Goal: Check status: Check status

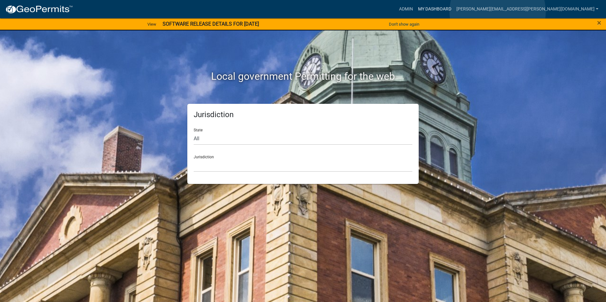
click at [454, 12] on link "My Dashboard" at bounding box center [434, 9] width 38 height 12
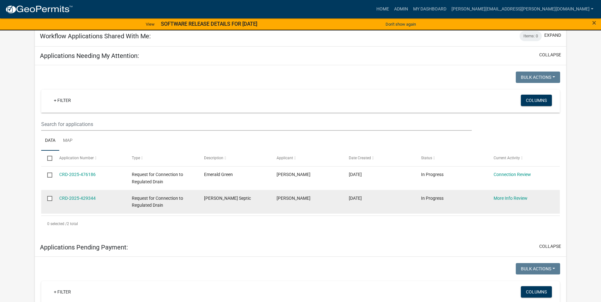
scroll to position [95, 0]
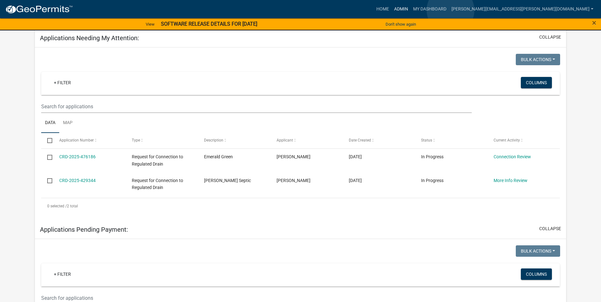
click at [411, 10] on link "Admin" at bounding box center [401, 9] width 19 height 12
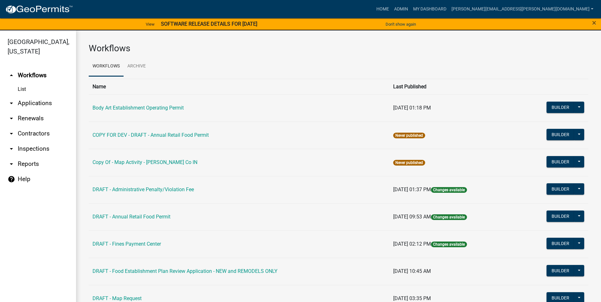
click at [28, 103] on link "arrow_drop_down Applications" at bounding box center [38, 103] width 76 height 15
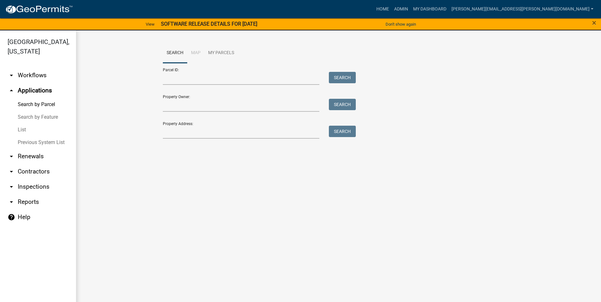
click at [26, 202] on link "arrow_drop_down Reports" at bounding box center [38, 202] width 76 height 15
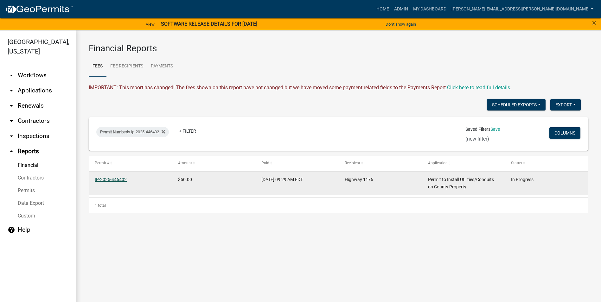
click at [119, 179] on link "IP-2025-446402" at bounding box center [111, 179] width 32 height 5
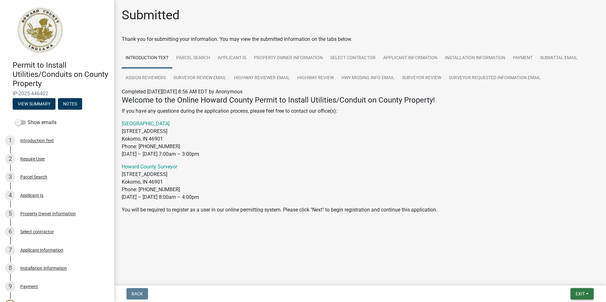
click at [583, 293] on span "Exit" at bounding box center [579, 294] width 9 height 5
click at [558, 279] on button "Save & Exit" at bounding box center [568, 277] width 51 height 15
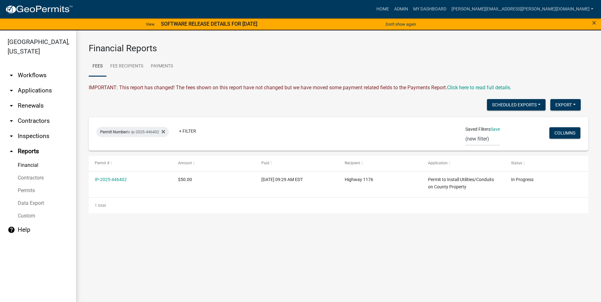
click at [37, 94] on link "arrow_drop_down Applications" at bounding box center [38, 90] width 76 height 15
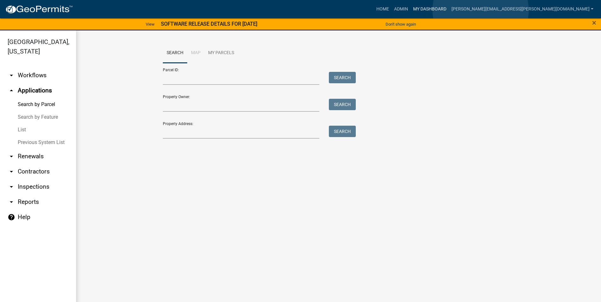
click at [449, 10] on link "My Dashboard" at bounding box center [430, 9] width 38 height 12
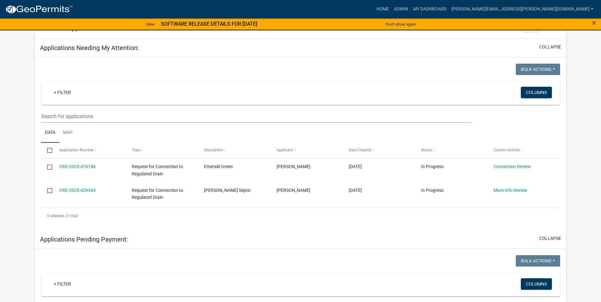
scroll to position [95, 0]
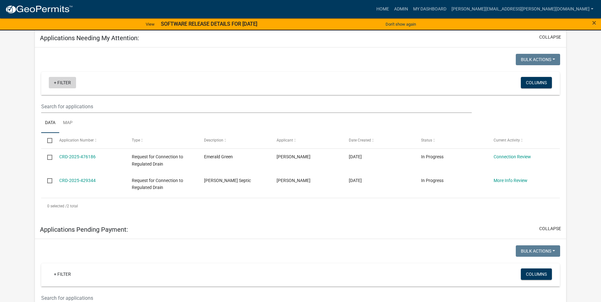
click at [63, 83] on link "+ Filter" at bounding box center [62, 82] width 27 height 11
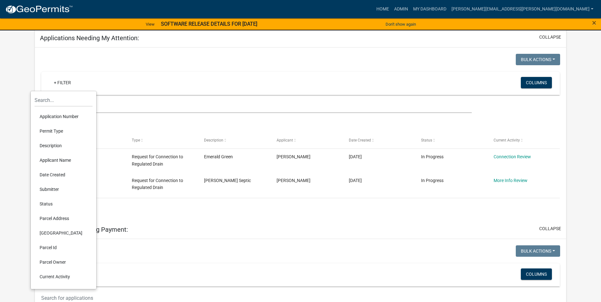
click at [65, 116] on li "Application Number" at bounding box center [64, 116] width 58 height 15
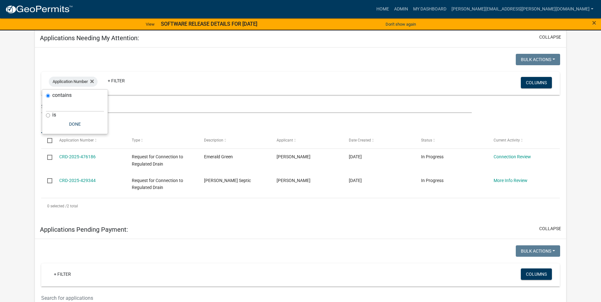
click at [49, 116] on input "is" at bounding box center [48, 115] width 4 height 4
radio input "true"
click at [56, 116] on input "text" at bounding box center [75, 112] width 58 height 13
paste input "IP-2025-446402"
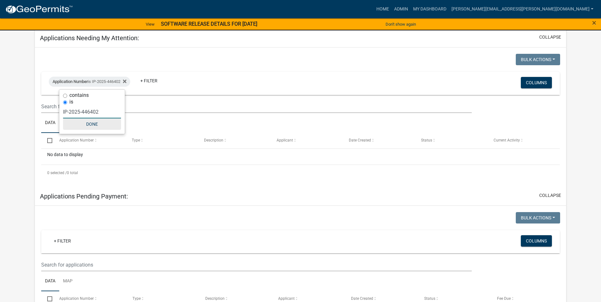
type input "IP-2025-446402"
click at [95, 123] on button "Done" at bounding box center [92, 124] width 58 height 11
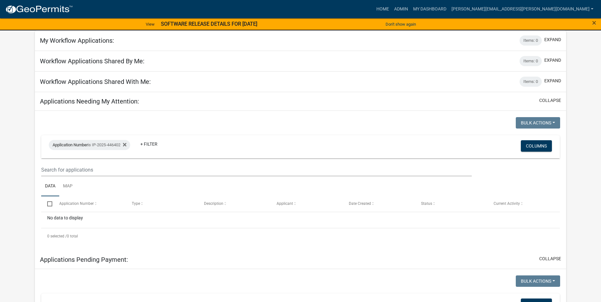
scroll to position [0, 0]
